Goal: Task Accomplishment & Management: Manage account settings

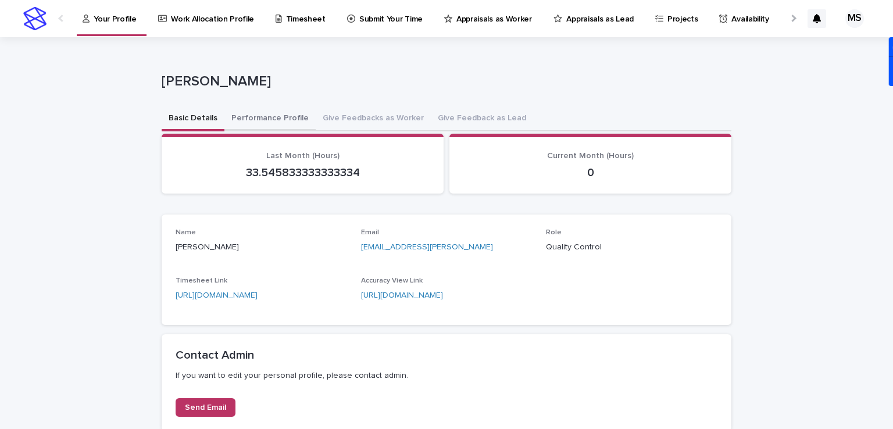
click at [262, 117] on button "Performance Profile" at bounding box center [269, 119] width 91 height 24
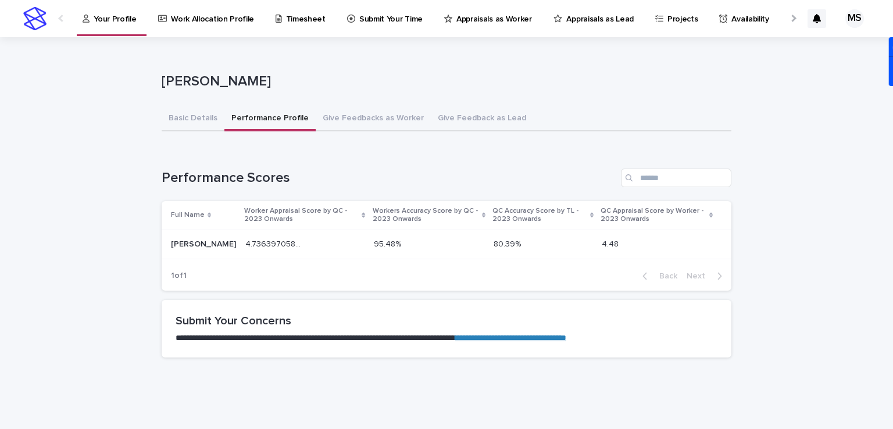
click at [180, 15] on p "Work Allocation Profile" at bounding box center [212, 12] width 83 height 24
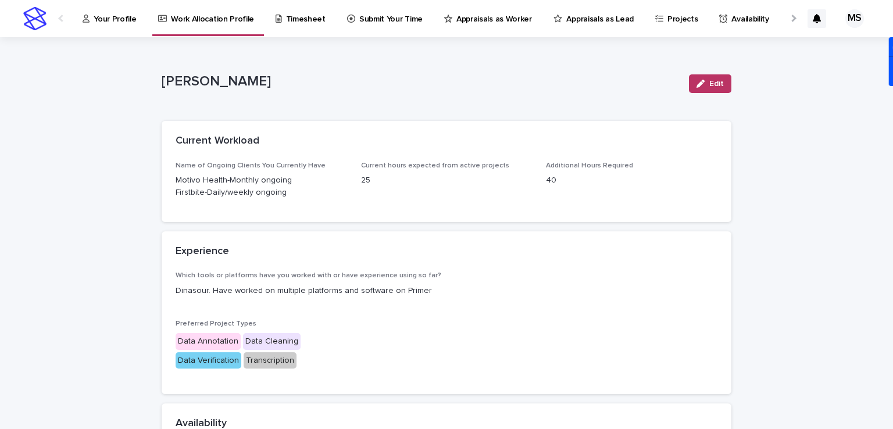
click at [491, 20] on p "Appraisals as Worker" at bounding box center [494, 12] width 76 height 24
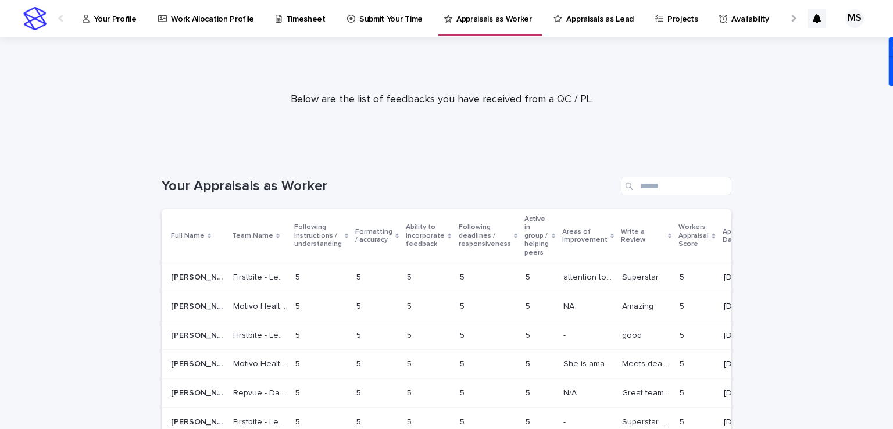
click at [563, 274] on p "attention to details, especially emails" at bounding box center [589, 276] width 52 height 12
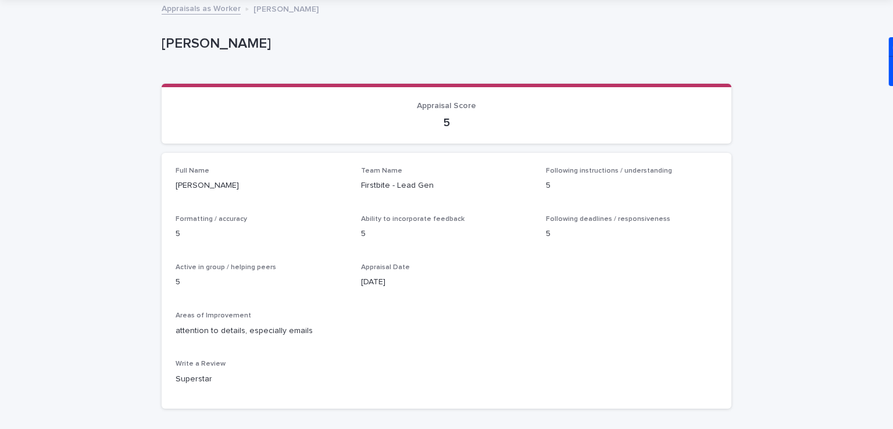
scroll to position [31, 0]
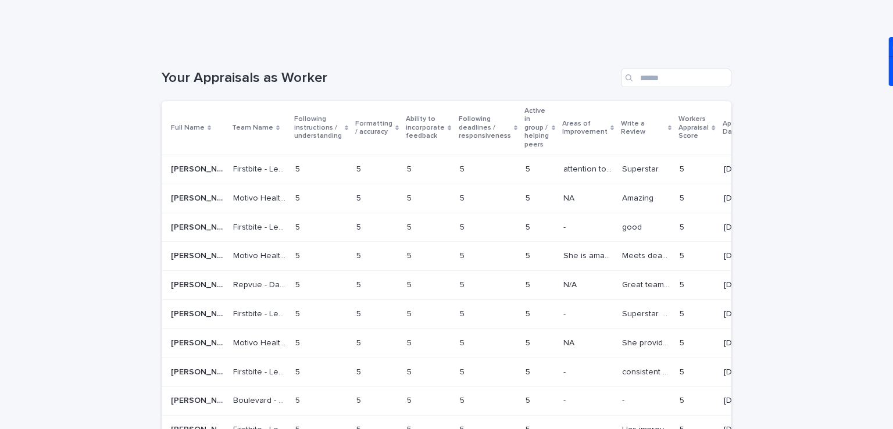
scroll to position [119, 0]
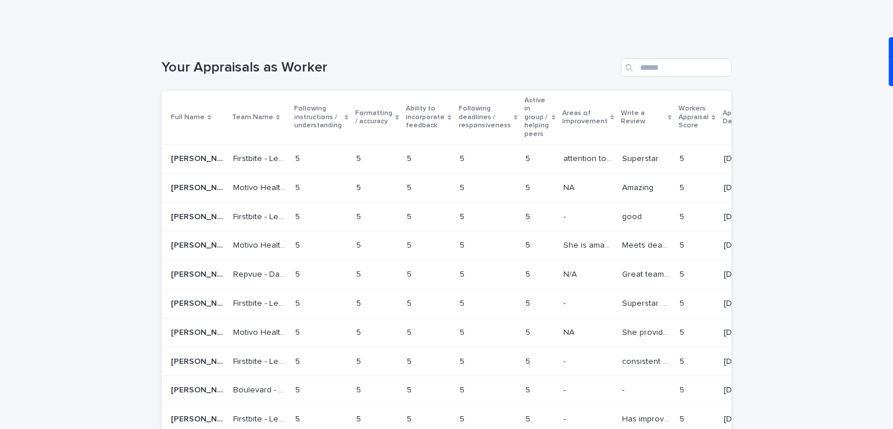
click at [622, 211] on p "good" at bounding box center [633, 216] width 22 height 12
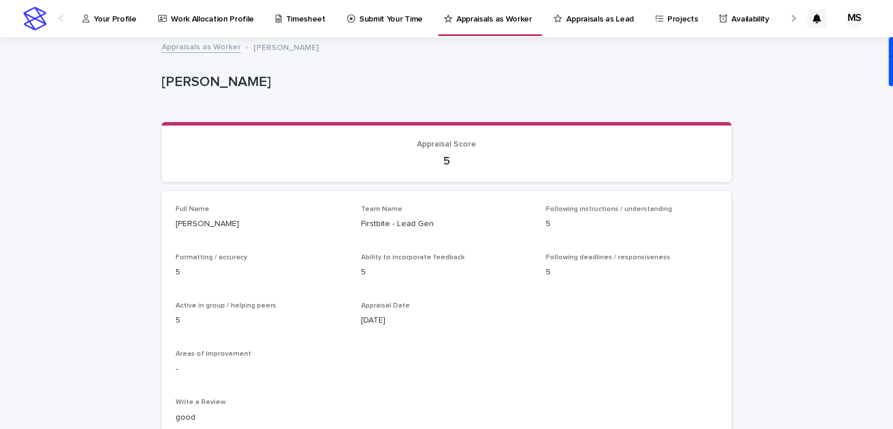
scroll to position [98, 0]
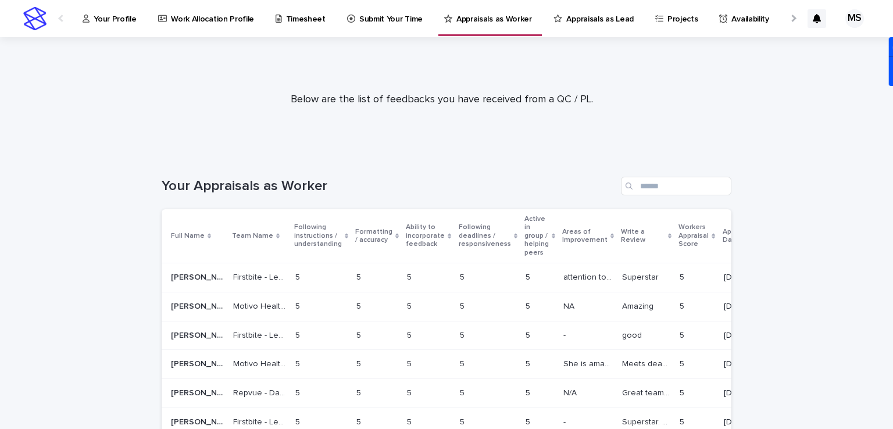
click at [574, 17] on p "Appraisals as Lead" at bounding box center [599, 12] width 67 height 24
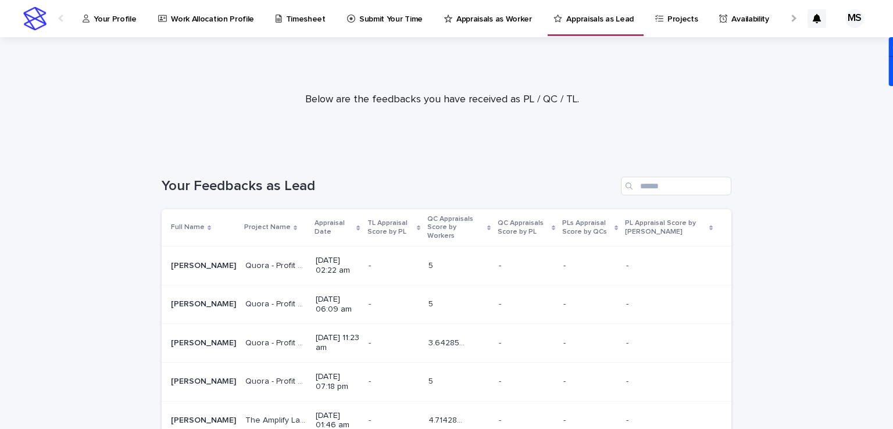
click at [227, 29] on link "Work Allocation Profile" at bounding box center [208, 18] width 103 height 36
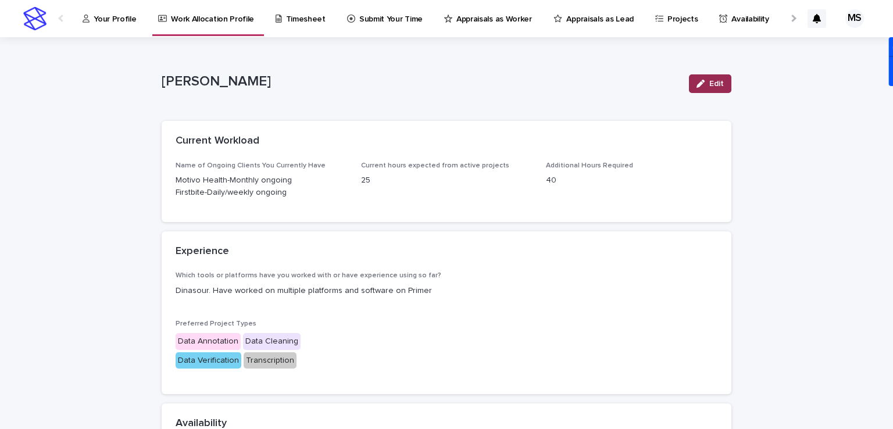
click at [711, 87] on span "Edit" at bounding box center [716, 84] width 15 height 8
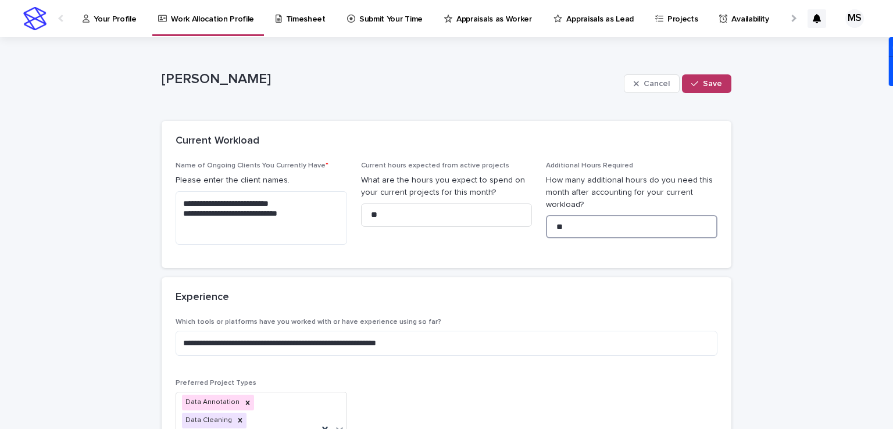
click at [568, 228] on input "**" at bounding box center [631, 226] width 171 height 23
type input "**"
click at [701, 90] on button "Save" at bounding box center [706, 83] width 49 height 19
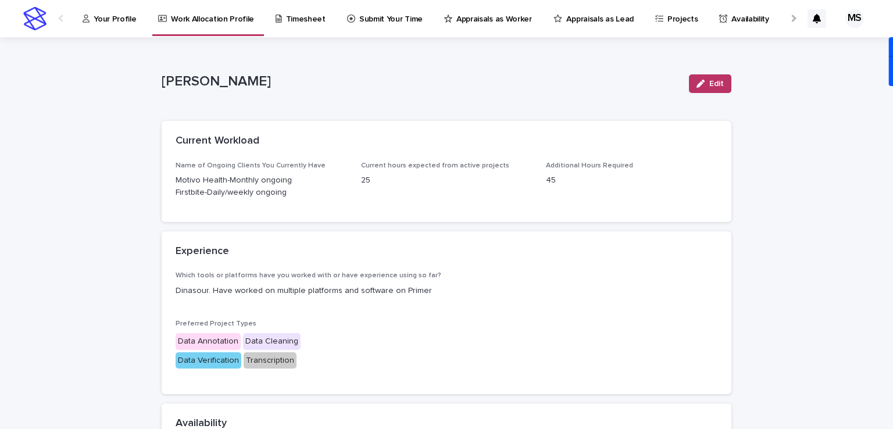
click at [132, 15] on p "Your Profile" at bounding box center [115, 12] width 42 height 24
